Goal: Task Accomplishment & Management: Use online tool/utility

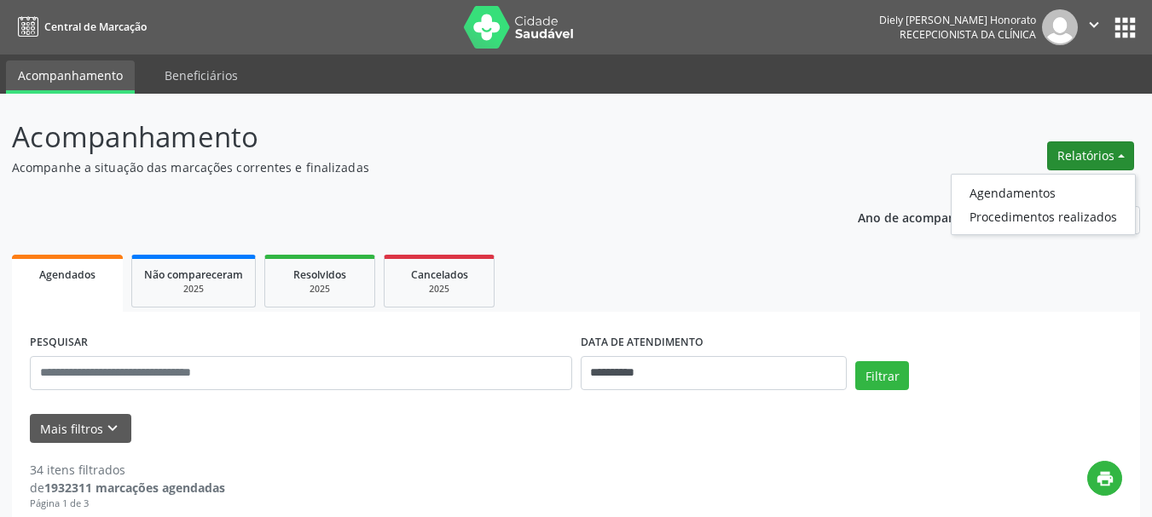
drag, startPoint x: 1038, startPoint y: 179, endPoint x: 1025, endPoint y: 179, distance: 13.6
click at [1038, 180] on ul "Agendamentos Procedimentos realizados" at bounding box center [1043, 204] width 185 height 61
click at [1020, 179] on ul "Agendamentos Procedimentos realizados" at bounding box center [1043, 204] width 185 height 61
click at [1009, 188] on link "Agendamentos" at bounding box center [1042, 193] width 183 height 24
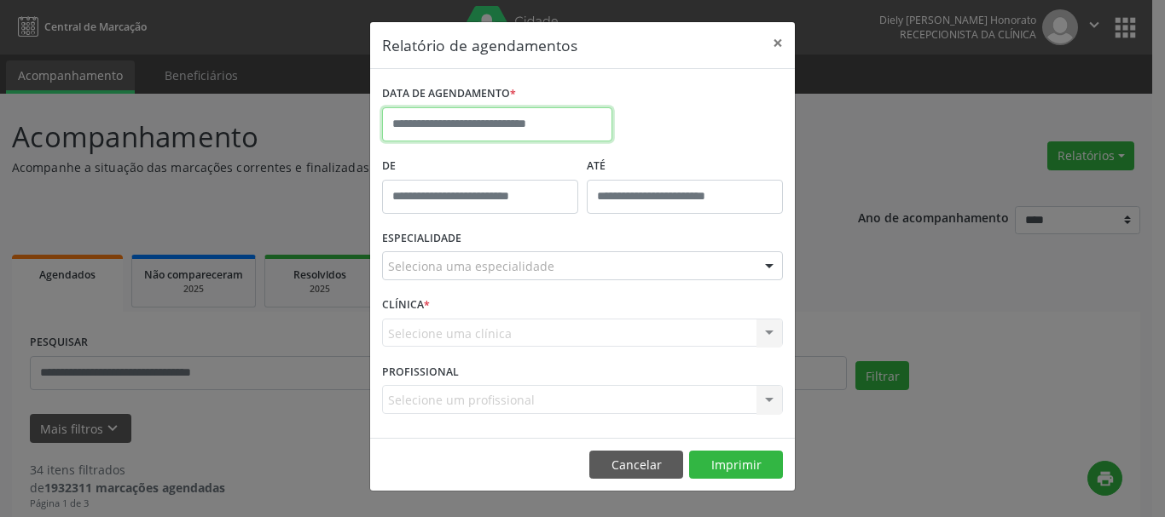
click at [462, 111] on input "text" at bounding box center [497, 124] width 230 height 34
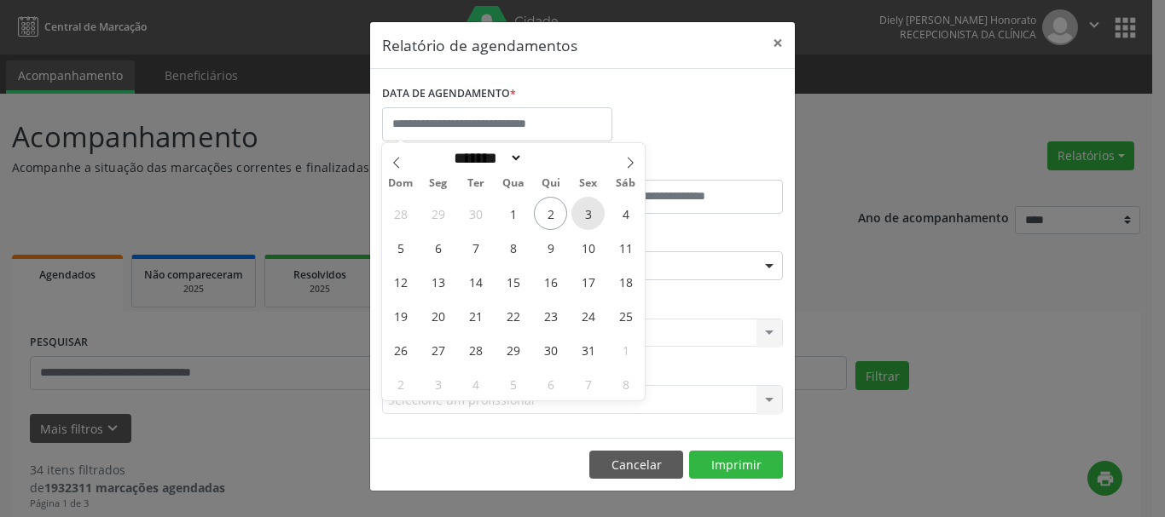
click at [588, 210] on span "3" at bounding box center [587, 213] width 33 height 33
type input "**********"
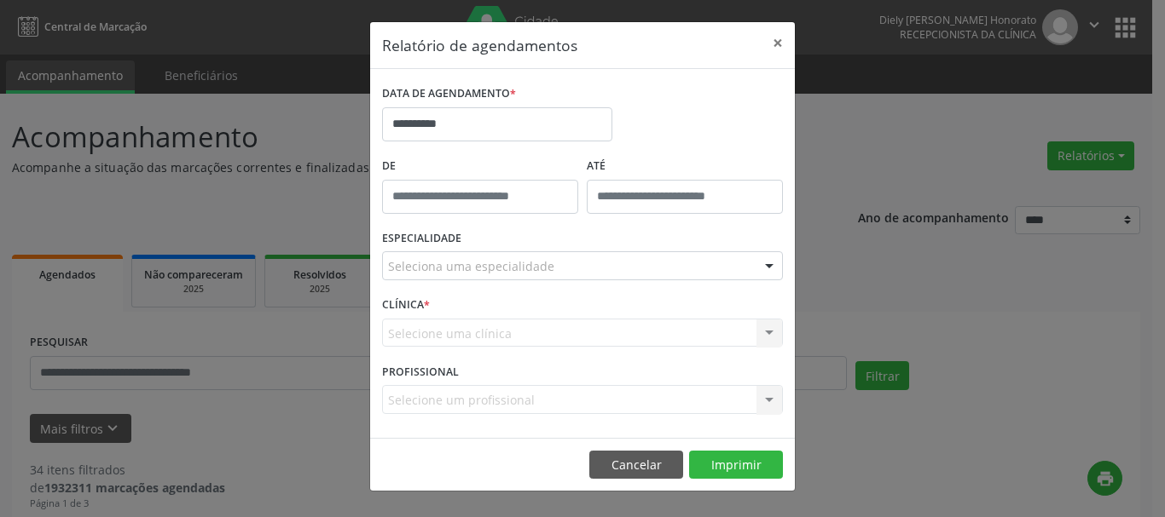
click at [529, 253] on div "Seleciona uma especialidade" at bounding box center [582, 265] width 401 height 29
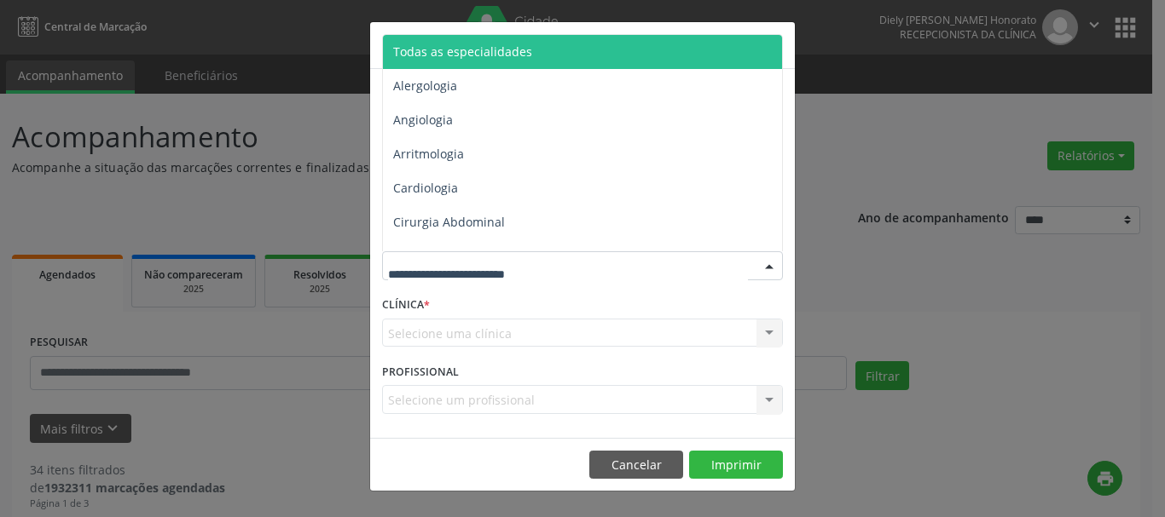
click at [493, 61] on span "Todas as especialidades" at bounding box center [584, 52] width 402 height 34
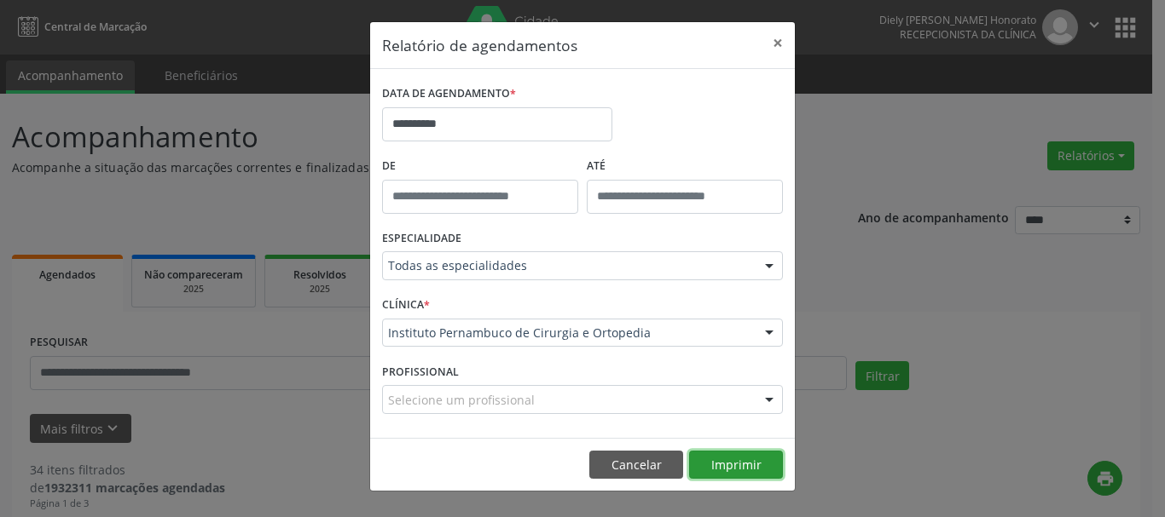
click at [727, 470] on button "Imprimir" at bounding box center [736, 465] width 94 height 29
